Goal: Task Accomplishment & Management: Use online tool/utility

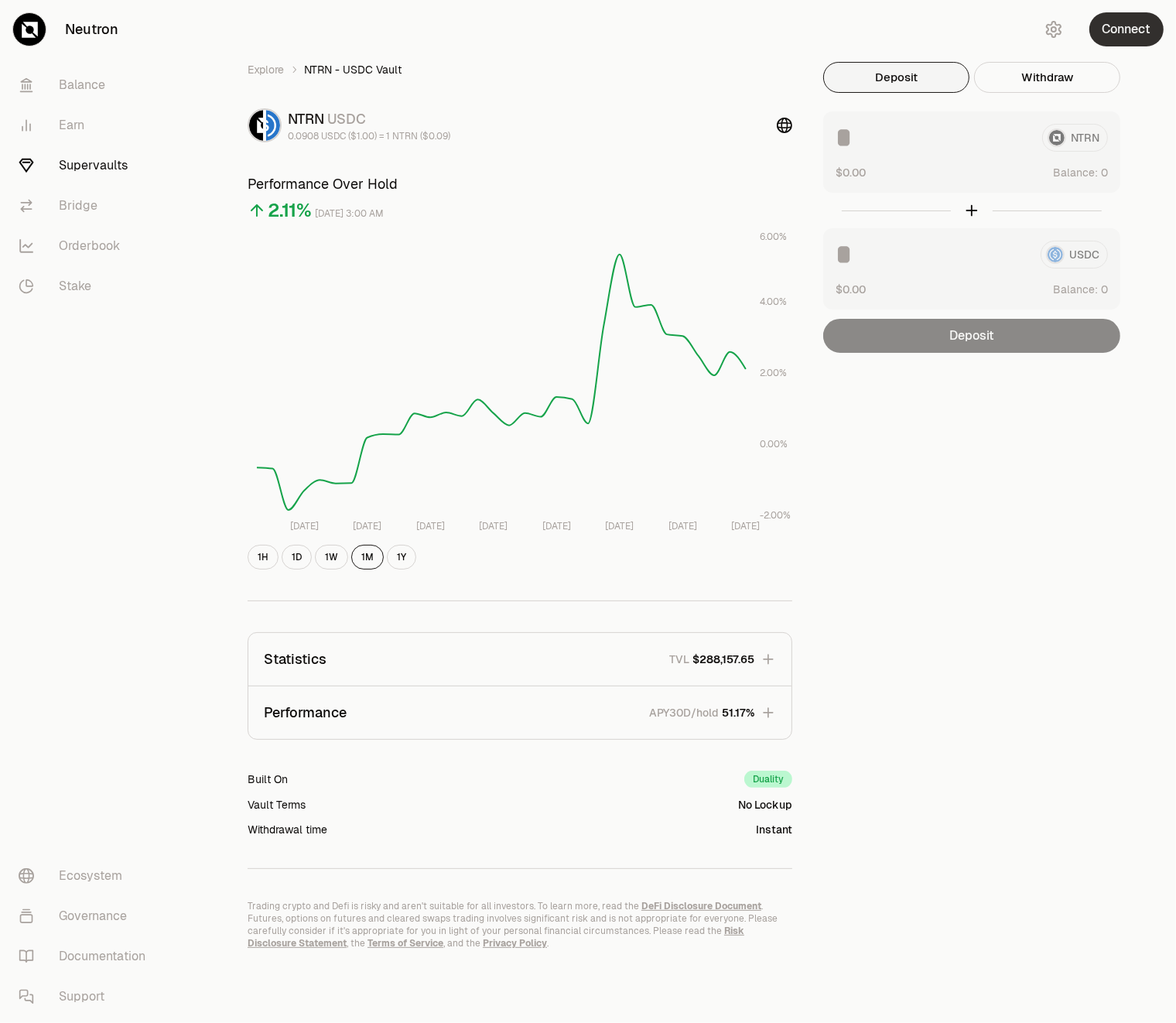
click at [1118, 30] on button "Connect" at bounding box center [1126, 29] width 74 height 34
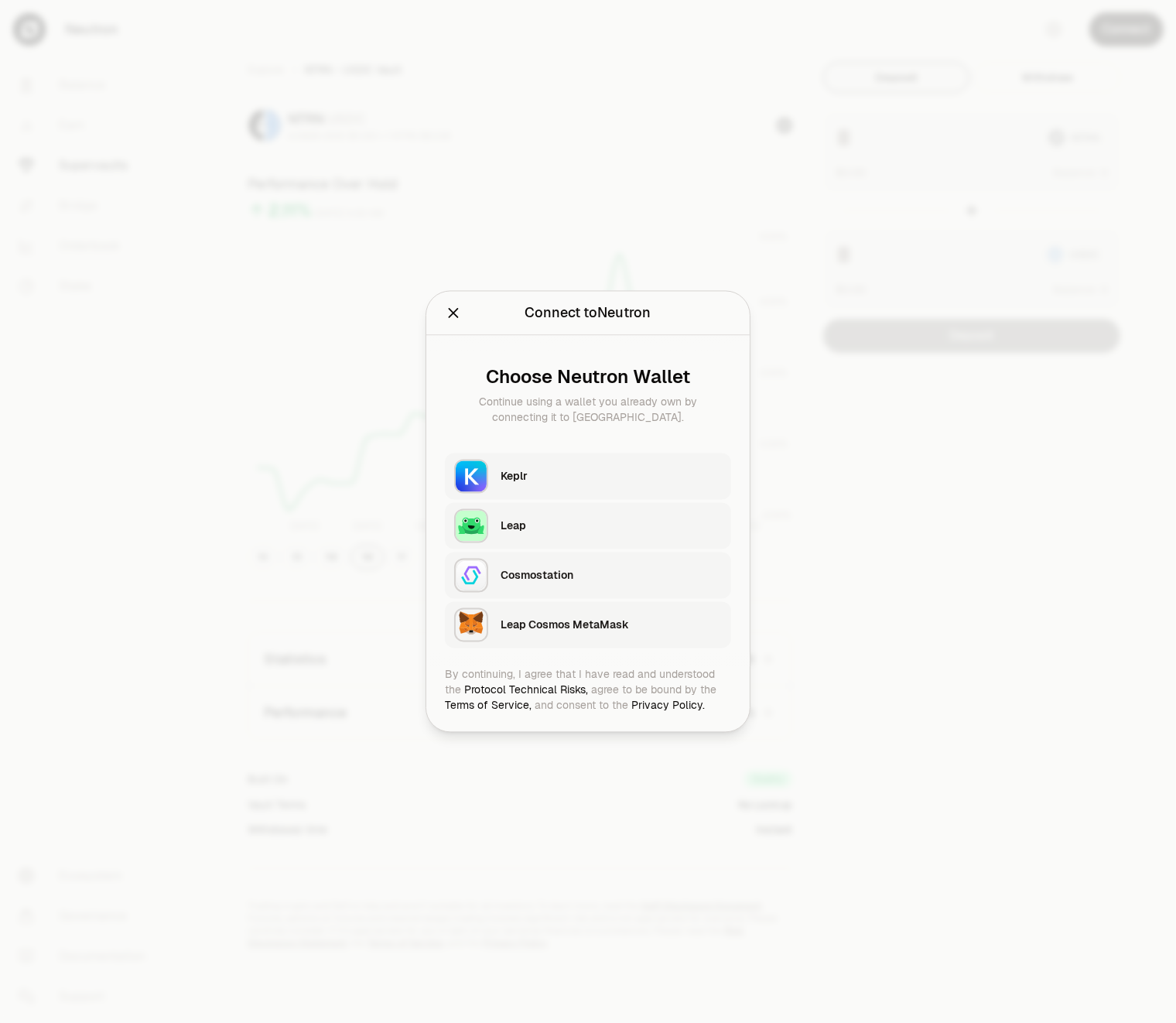
click at [541, 479] on div "Keplr" at bounding box center [611, 477] width 221 height 15
